Goal: Information Seeking & Learning: Check status

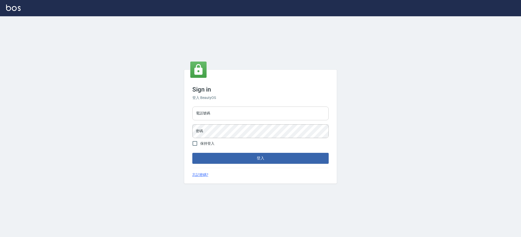
click at [207, 113] on input "電話號碼" at bounding box center [260, 114] width 136 height 14
type input "0426312798"
click at [192, 153] on button "登入" at bounding box center [260, 158] width 136 height 11
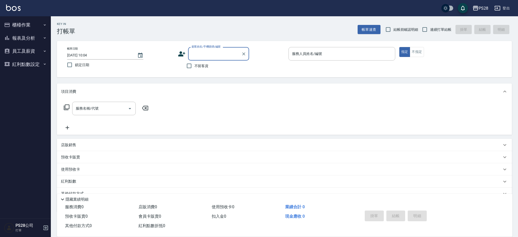
click at [37, 38] on button "報表及分析" at bounding box center [25, 38] width 47 height 13
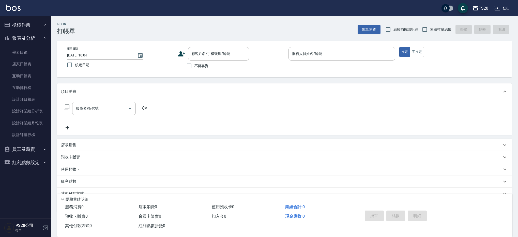
drag, startPoint x: 513, startPoint y: 9, endPoint x: 508, endPoint y: 9, distance: 4.1
click at [513, 8] on div "PS28 登出" at bounding box center [259, 8] width 518 height 16
click at [504, 6] on button "登出" at bounding box center [502, 8] width 20 height 9
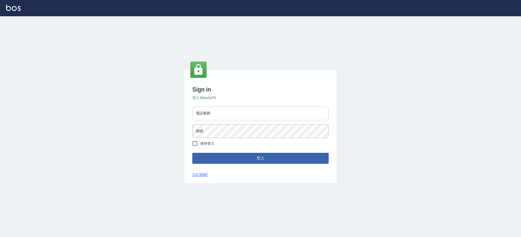
click at [250, 113] on input "電話號碼" at bounding box center [260, 114] width 136 height 14
type input "0980410316"
click at [192, 153] on button "登入" at bounding box center [260, 158] width 136 height 11
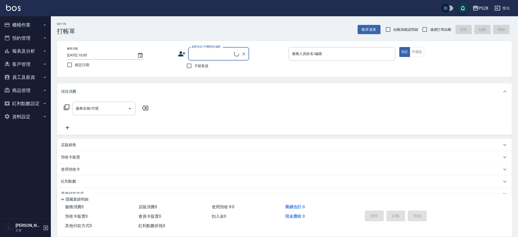
click at [24, 49] on button "報表及分析" at bounding box center [25, 50] width 47 height 13
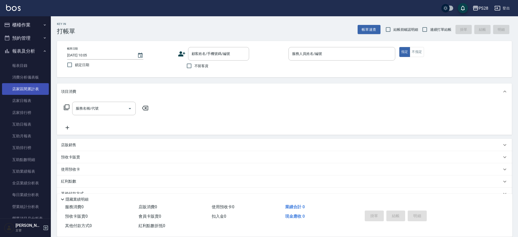
click at [31, 86] on link "店家區間累計表" at bounding box center [25, 89] width 47 height 12
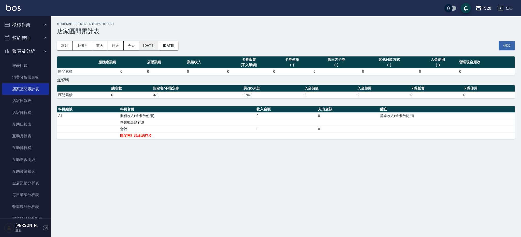
click at [156, 47] on button "[DATE]" at bounding box center [149, 45] width 20 height 9
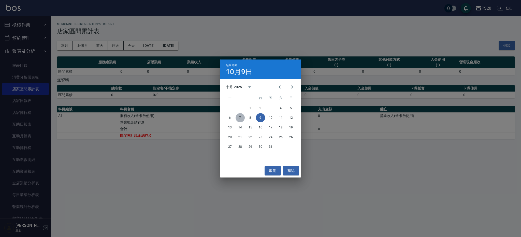
drag, startPoint x: 238, startPoint y: 118, endPoint x: 231, endPoint y: 111, distance: 9.5
click at [238, 118] on button "7" at bounding box center [239, 117] width 9 height 9
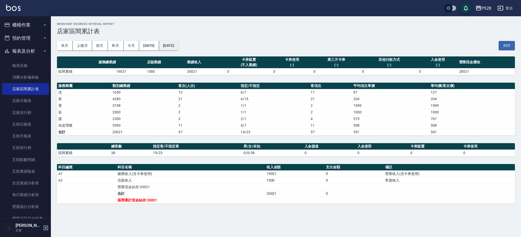
click at [178, 46] on button "[DATE]" at bounding box center [168, 45] width 19 height 9
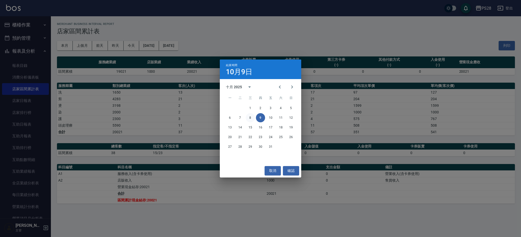
click at [252, 117] on button "8" at bounding box center [250, 117] width 9 height 9
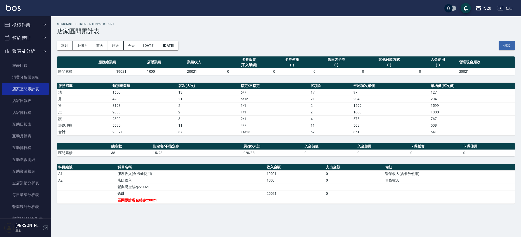
click at [504, 8] on button "登出" at bounding box center [505, 8] width 20 height 9
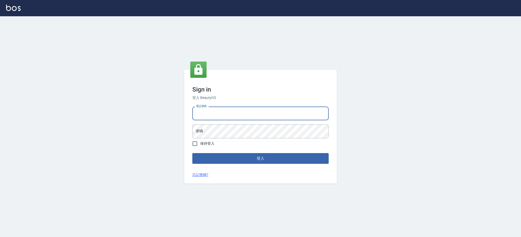
click at [223, 112] on input "電話號碼" at bounding box center [260, 114] width 136 height 14
type input "0426312798"
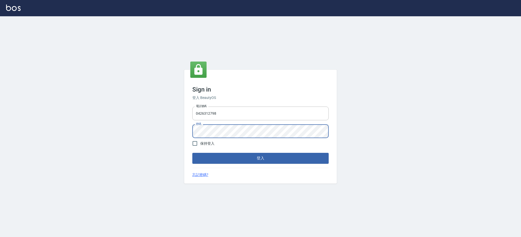
click at [192, 153] on button "登入" at bounding box center [260, 158] width 136 height 11
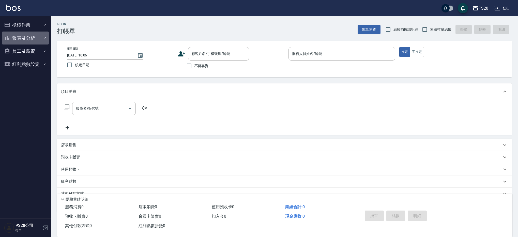
drag, startPoint x: 18, startPoint y: 36, endPoint x: 18, endPoint y: 43, distance: 6.6
click at [18, 36] on button "報表及分析" at bounding box center [25, 38] width 47 height 13
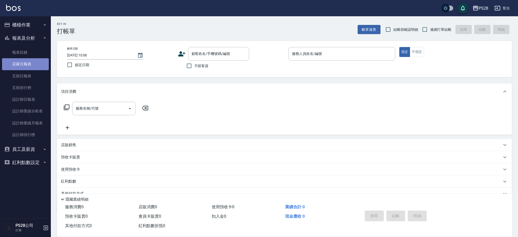
click at [27, 65] on link "店家日報表" at bounding box center [25, 64] width 47 height 12
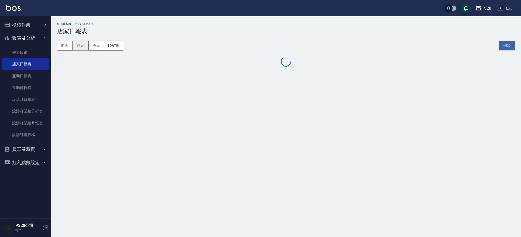
click at [77, 47] on button "昨天" at bounding box center [81, 45] width 16 height 9
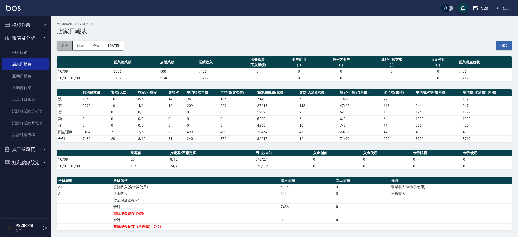
click at [66, 46] on button "前天" at bounding box center [65, 45] width 16 height 9
click at [102, 46] on button "今天" at bounding box center [96, 45] width 16 height 9
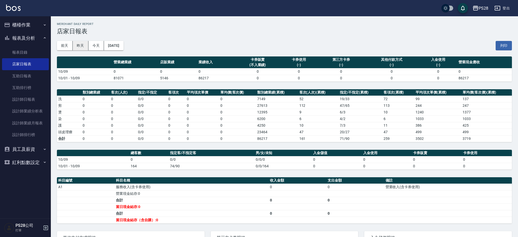
click at [79, 47] on button "昨天" at bounding box center [81, 45] width 16 height 9
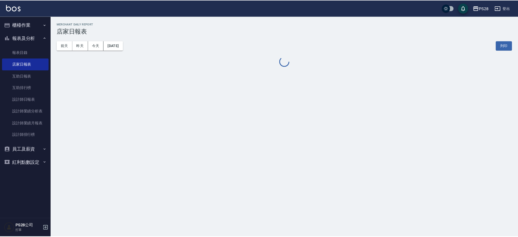
scroll to position [59, 0]
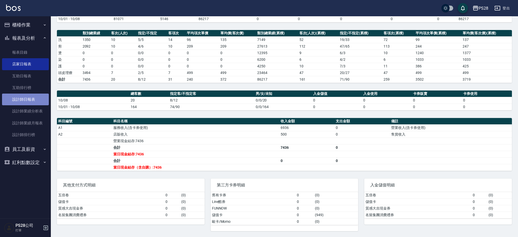
click at [22, 96] on link "設計師日報表" at bounding box center [25, 100] width 47 height 12
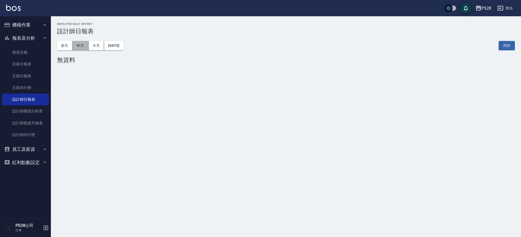
click at [82, 47] on button "昨天" at bounding box center [81, 45] width 16 height 9
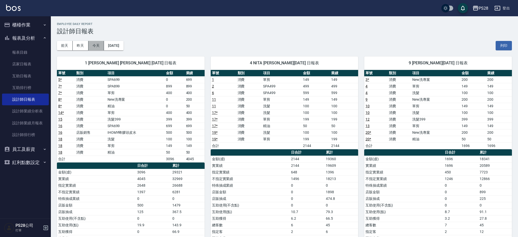
click at [93, 48] on button "今天" at bounding box center [96, 45] width 16 height 9
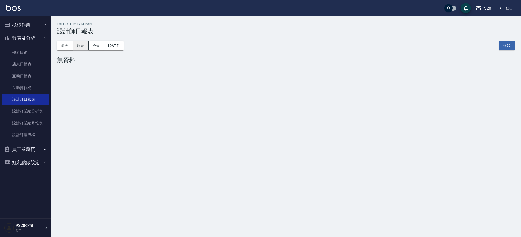
click at [77, 43] on button "昨天" at bounding box center [81, 45] width 16 height 9
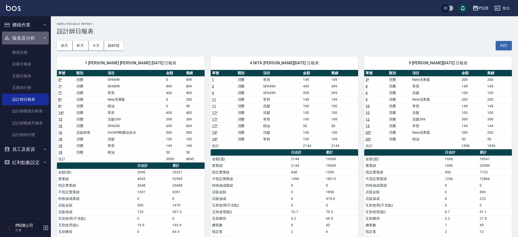
click at [31, 37] on button "報表及分析" at bounding box center [25, 38] width 47 height 13
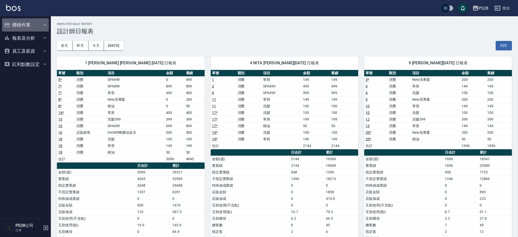
click at [28, 25] on button "櫃檯作業" at bounding box center [25, 24] width 47 height 13
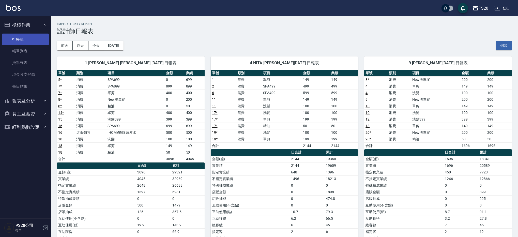
click at [29, 35] on link "打帳單" at bounding box center [25, 40] width 47 height 12
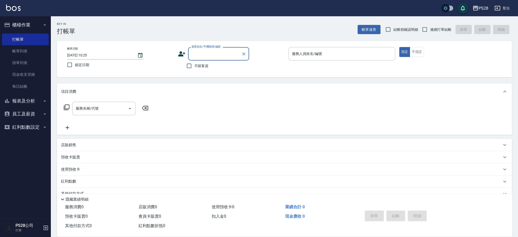
click at [40, 98] on button "報表及分析" at bounding box center [25, 100] width 47 height 13
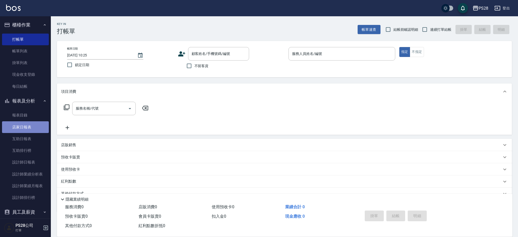
click at [31, 125] on link "店家日報表" at bounding box center [25, 127] width 47 height 12
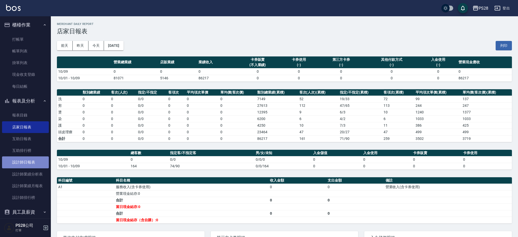
click at [37, 165] on link "設計師日報表" at bounding box center [25, 162] width 47 height 12
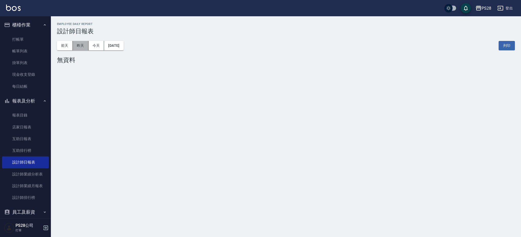
click at [87, 50] on button "昨天" at bounding box center [81, 45] width 16 height 9
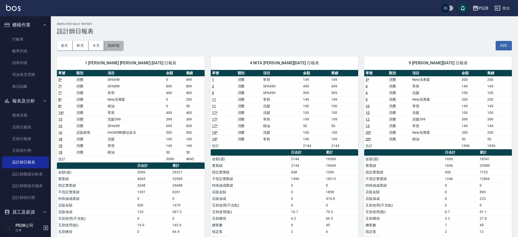
click at [115, 45] on button "[DATE]" at bounding box center [113, 45] width 19 height 9
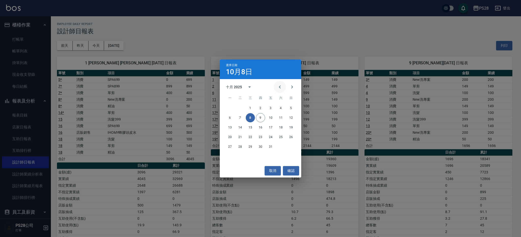
click at [281, 86] on icon "Previous month" at bounding box center [280, 87] width 6 height 6
click at [231, 117] on button "8" at bounding box center [229, 117] width 9 height 9
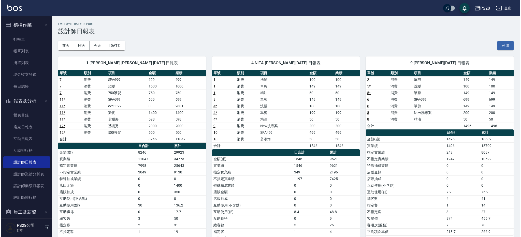
scroll to position [0, 0]
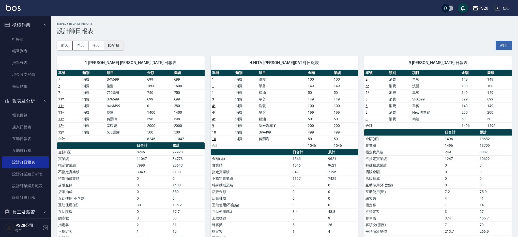
click at [123, 46] on button "[DATE]" at bounding box center [113, 45] width 19 height 9
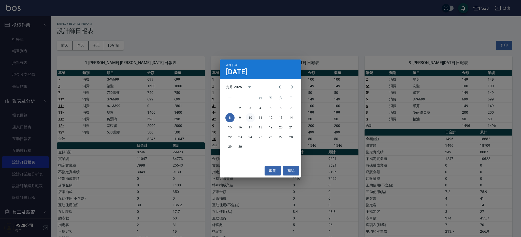
click at [251, 118] on button "10" at bounding box center [250, 117] width 9 height 9
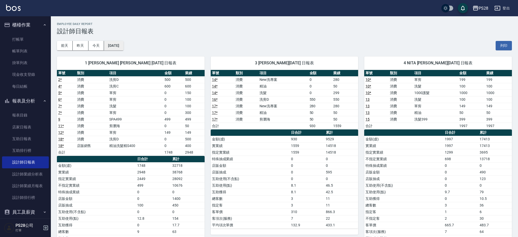
click at [123, 47] on button "[DATE]" at bounding box center [113, 45] width 19 height 9
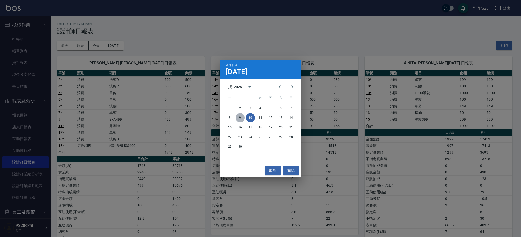
click at [241, 118] on button "9" at bounding box center [239, 117] width 9 height 9
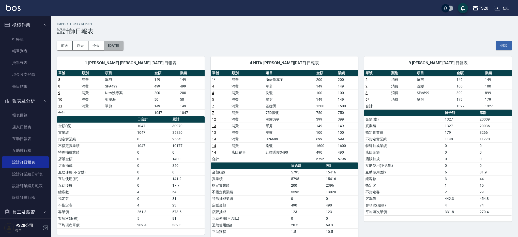
click at [123, 50] on button "[DATE]" at bounding box center [113, 45] width 19 height 9
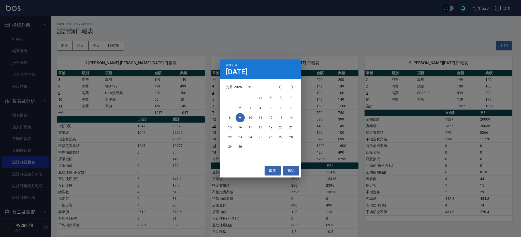
click at [205, 48] on div "選擇日期 [DATE] 九月 2025 一 二 三 四 五 六 日 1 2 3 4 5 6 7 8 9 10 11 12 13 14 15 16 17 18 …" at bounding box center [260, 118] width 521 height 237
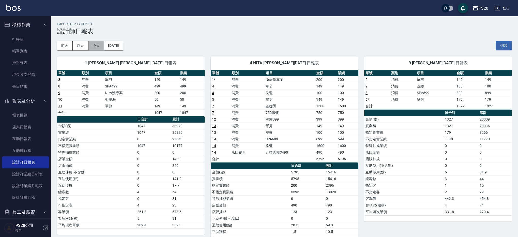
click at [88, 47] on button "今天" at bounding box center [96, 45] width 16 height 9
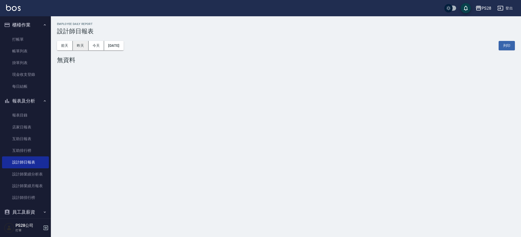
click at [83, 46] on button "昨天" at bounding box center [81, 45] width 16 height 9
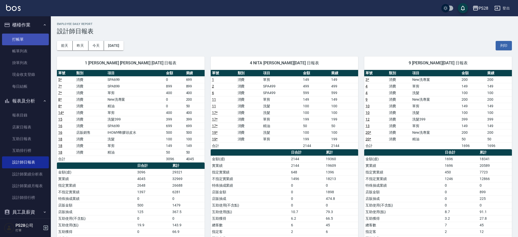
click at [30, 40] on link "打帳單" at bounding box center [25, 40] width 47 height 12
